Goal: Task Accomplishment & Management: Use online tool/utility

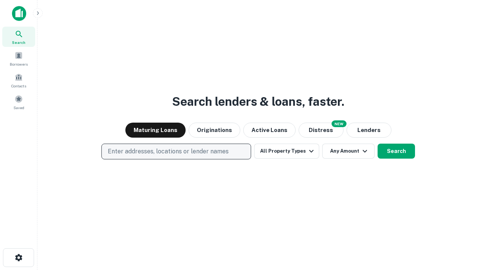
click at [176, 151] on p "Enter addresses, locations or lender names" at bounding box center [168, 151] width 121 height 9
type input "**********"
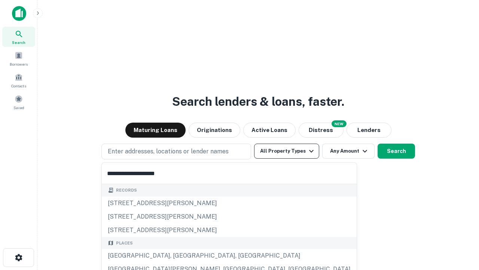
click at [179, 255] on div "[GEOGRAPHIC_DATA], [GEOGRAPHIC_DATA], [GEOGRAPHIC_DATA]" at bounding box center [229, 255] width 255 height 13
click at [287, 151] on button "All Property Types" at bounding box center [286, 150] width 65 height 15
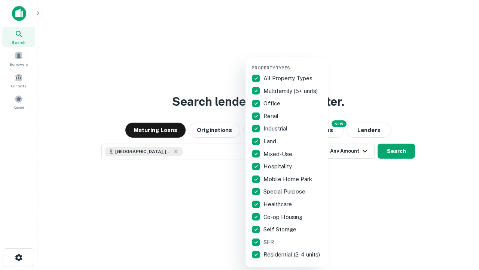
click at [293, 63] on button "button" at bounding box center [293, 63] width 82 height 0
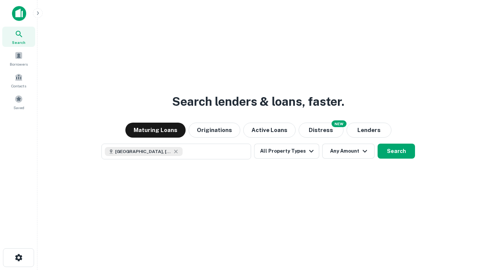
scroll to position [12, 0]
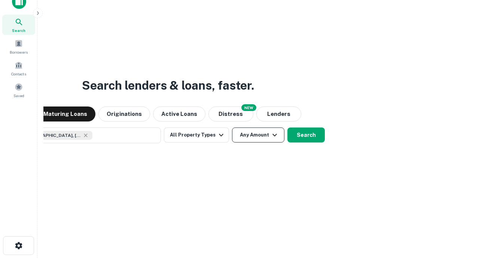
click at [232, 127] on button "Any Amount" at bounding box center [258, 134] width 52 height 15
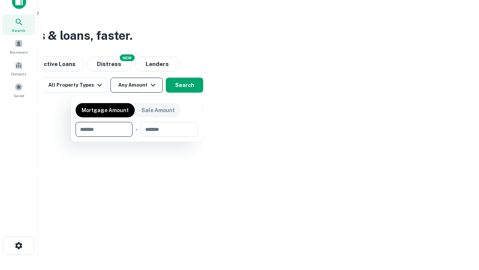
type input "*******"
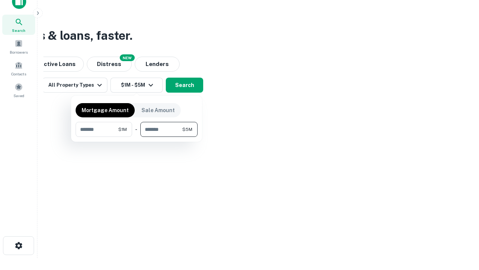
type input "*******"
click at [137, 137] on button "button" at bounding box center [137, 137] width 122 height 0
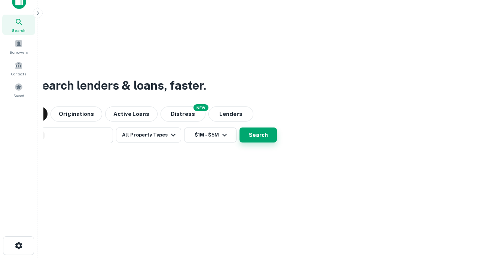
click at [240, 127] on button "Search" at bounding box center [258, 134] width 37 height 15
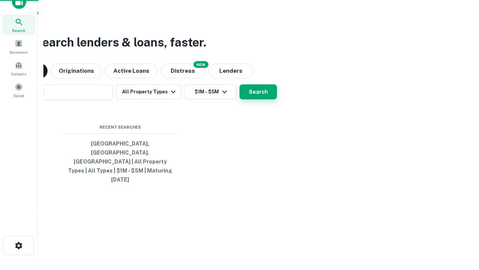
scroll to position [20, 212]
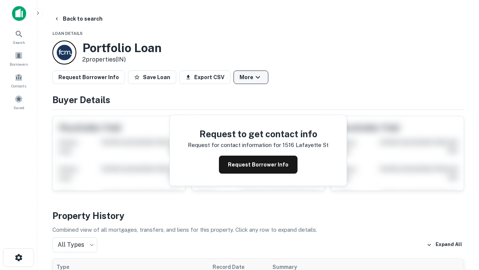
click at [251, 77] on button "More" at bounding box center [251, 76] width 35 height 13
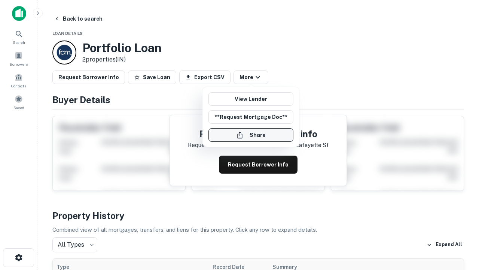
click at [251, 135] on button "Share" at bounding box center [251, 134] width 85 height 13
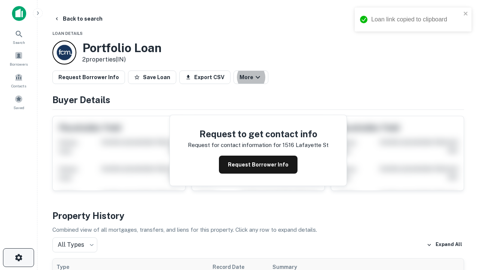
click at [18, 257] on icon "button" at bounding box center [18, 257] width 9 height 9
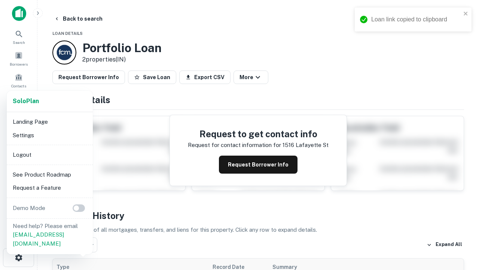
click at [49, 154] on li "Logout" at bounding box center [50, 154] width 80 height 13
